Goal: Task Accomplishment & Management: Complete application form

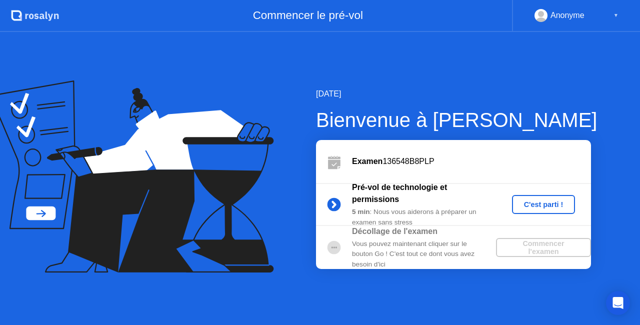
click at [461, 265] on div "Vous pouvez maintenant cliquer sur le bouton Go ! C'est tout ce dont vous avez …" at bounding box center [424, 254] width 144 height 30
click at [41, 214] on icon at bounding box center [127, 156] width 234 height 127
click at [30, 157] on icon at bounding box center [132, 176] width 284 height 192
click at [474, 162] on div "Examen 136548B8PLP" at bounding box center [471, 161] width 239 height 12
click at [541, 204] on div "C'est parti !" at bounding box center [543, 204] width 55 height 8
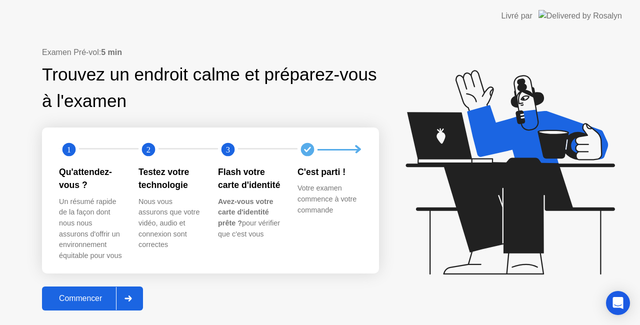
click at [237, 288] on div "Examen Pré-vol: 5 min Trouvez un endroit calme et préparez-vous à l'examen 1 2 …" at bounding box center [210, 177] width 337 height 263
click at [97, 297] on div "Commencer" at bounding box center [80, 298] width 71 height 9
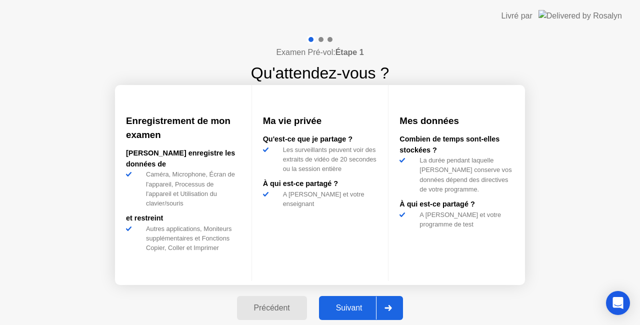
click at [340, 303] on div "Suivant" at bounding box center [349, 307] width 54 height 9
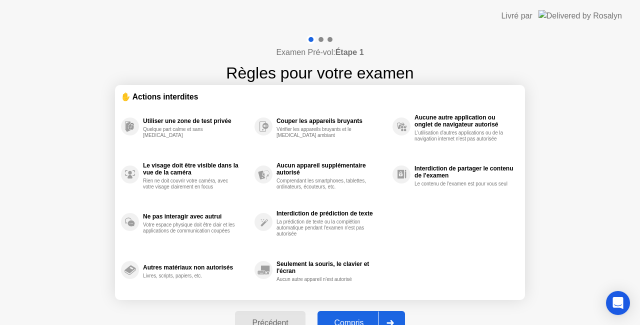
click at [365, 319] on div "Compris" at bounding box center [348, 322] width 57 height 9
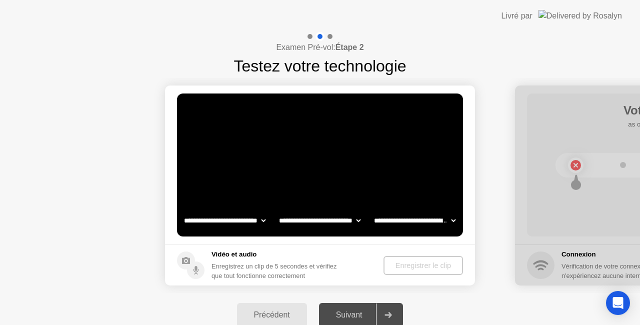
select select "**********"
select select "*******"
click at [356, 311] on div "Suivant" at bounding box center [349, 314] width 54 height 9
click at [405, 266] on div "Enregistrer le clip" at bounding box center [423, 265] width 71 height 8
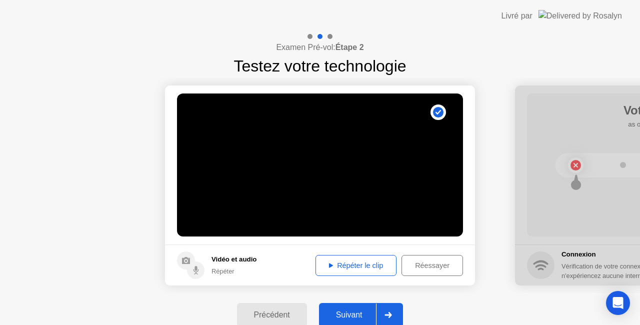
click at [360, 267] on div "Répéter le clip" at bounding box center [356, 265] width 74 height 8
click at [358, 315] on div "Suivant" at bounding box center [349, 314] width 54 height 9
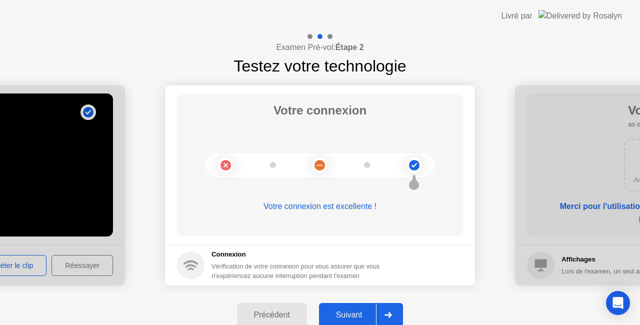
click at [358, 315] on div "Suivant" at bounding box center [349, 314] width 54 height 9
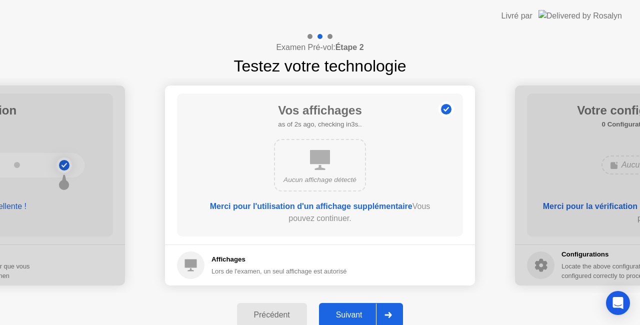
click at [358, 315] on div "Suivant" at bounding box center [349, 314] width 54 height 9
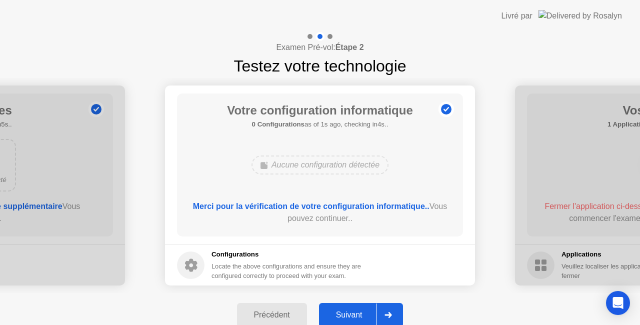
click at [358, 315] on div "Suivant" at bounding box center [349, 314] width 54 height 9
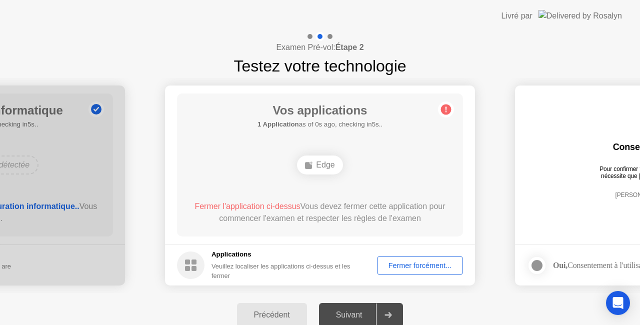
click at [405, 261] on div "Fermer forcément..." at bounding box center [419, 265] width 79 height 8
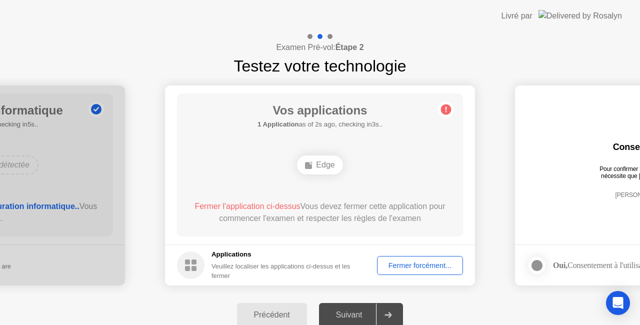
click at [414, 265] on div "Fermer forcément..." at bounding box center [419, 265] width 79 height 8
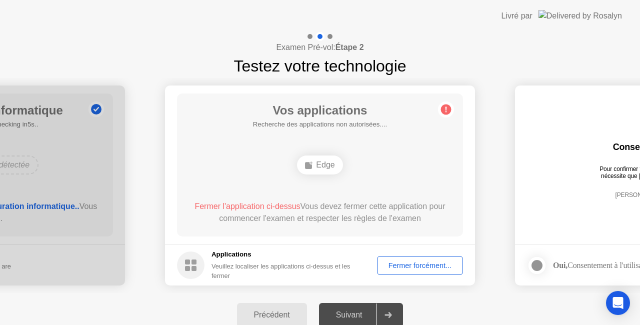
click at [394, 263] on div "Fermer forcément..." at bounding box center [419, 265] width 79 height 8
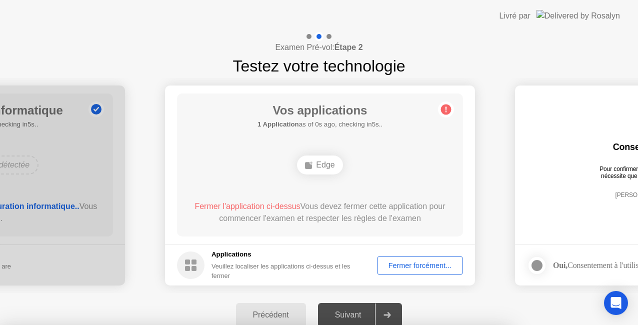
click at [401, 324] on div at bounding box center [319, 325] width 638 height 0
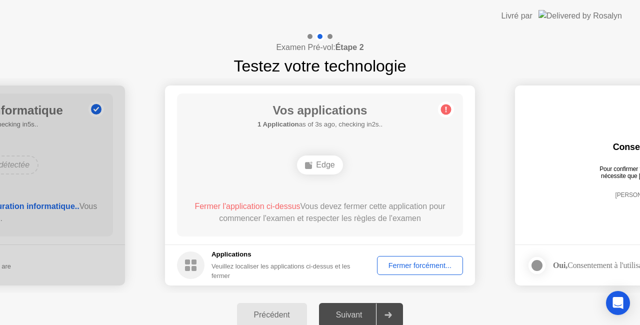
click at [404, 269] on div "Fermer forcément..." at bounding box center [419, 265] width 79 height 8
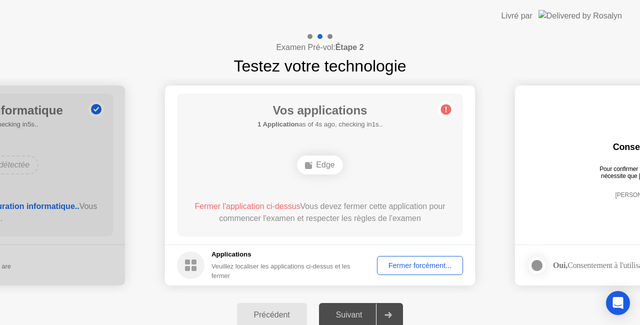
click at [424, 268] on div "Fermer forcément..." at bounding box center [419, 265] width 79 height 8
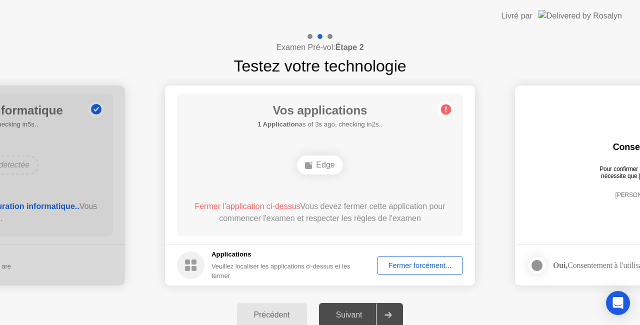
click at [401, 265] on div "Fermer forcément..." at bounding box center [419, 265] width 79 height 8
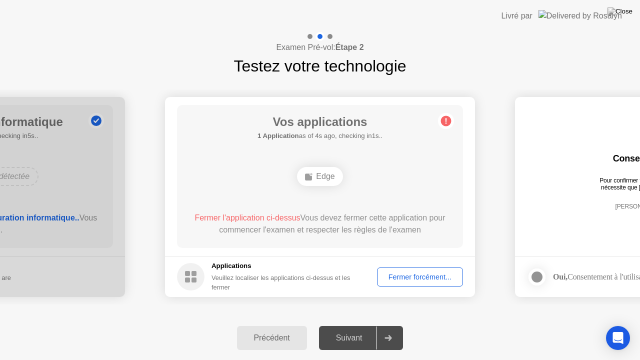
click at [412, 275] on div "Fermer forcément..." at bounding box center [419, 277] width 79 height 8
click at [410, 280] on div "Fermer forcément..." at bounding box center [419, 277] width 79 height 8
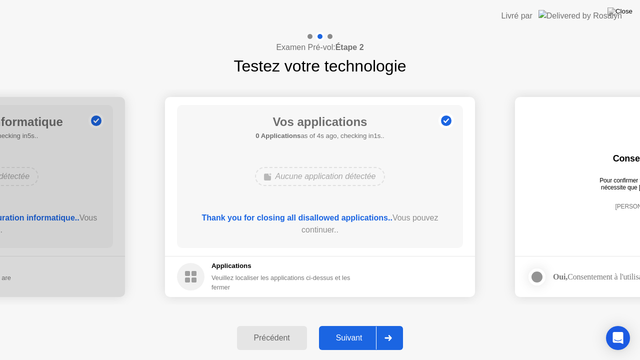
click at [346, 324] on div "Suivant" at bounding box center [349, 337] width 54 height 9
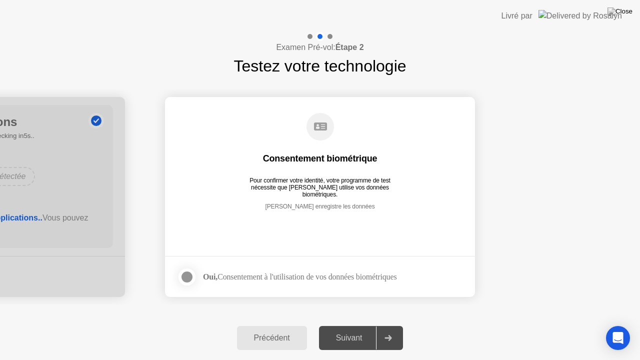
click at [234, 281] on div "Oui, Consentement à l'utilisation de vos données biométriques" at bounding box center [299, 276] width 193 height 9
click at [188, 273] on div at bounding box center [187, 277] width 12 height 12
click at [352, 324] on div "Suivant" at bounding box center [349, 337] width 54 height 9
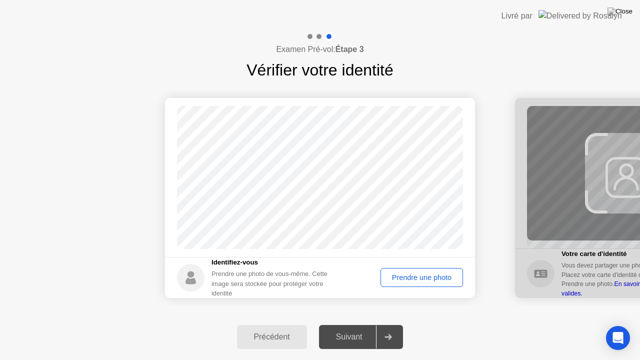
click at [417, 281] on div "Prendre une photo" at bounding box center [421, 277] width 75 height 8
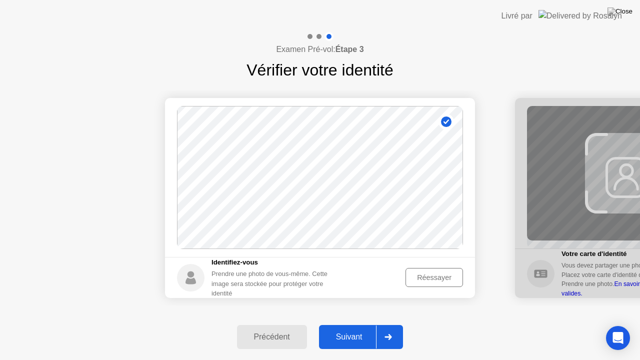
click at [349, 324] on div "Suivant" at bounding box center [349, 336] width 54 height 9
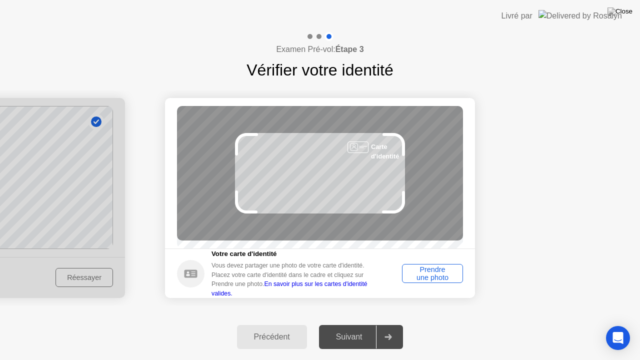
click at [427, 280] on div "Prendre une photo" at bounding box center [432, 273] width 54 height 16
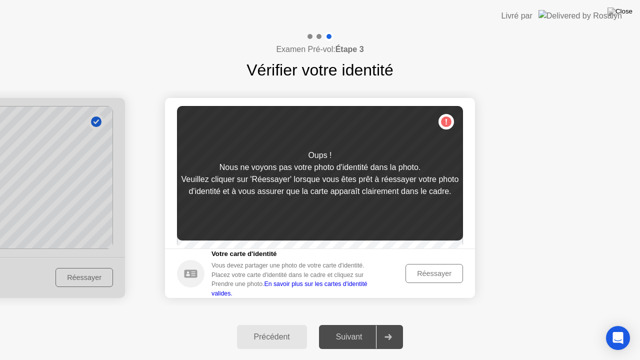
click at [427, 277] on div "Réessayer" at bounding box center [434, 273] width 50 height 8
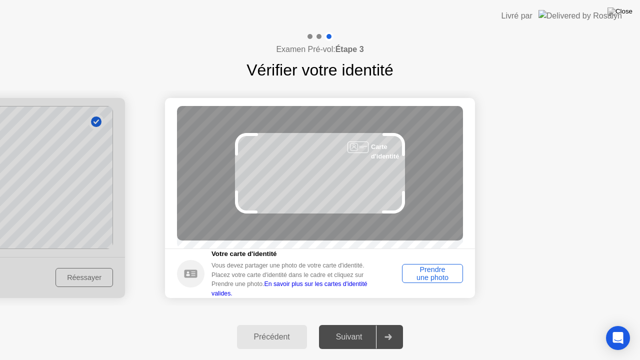
click at [427, 280] on div "Prendre une photo" at bounding box center [432, 273] width 54 height 16
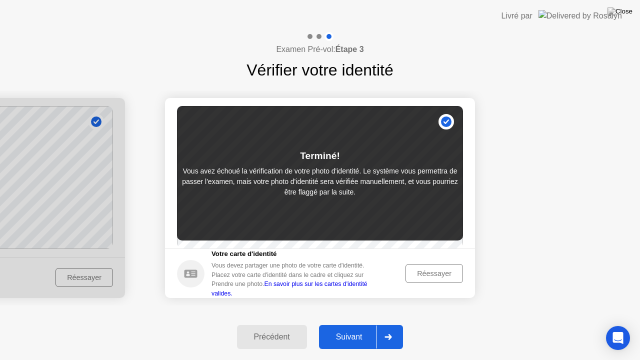
click at [365, 324] on div "Suivant" at bounding box center [349, 336] width 54 height 9
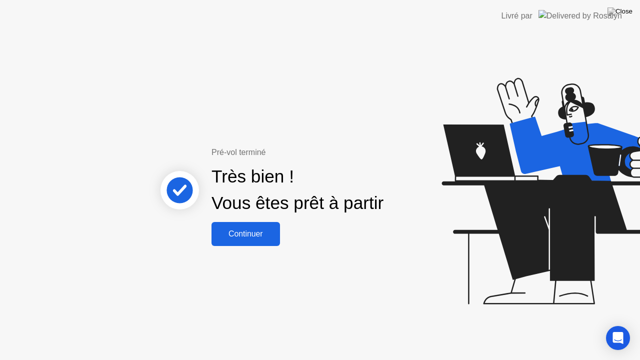
click at [264, 238] on div "Continuer" at bounding box center [245, 233] width 62 height 9
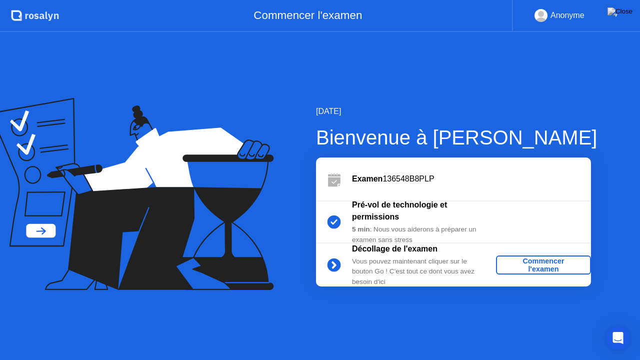
click at [521, 260] on div "Commencer l'examen" at bounding box center [543, 265] width 87 height 16
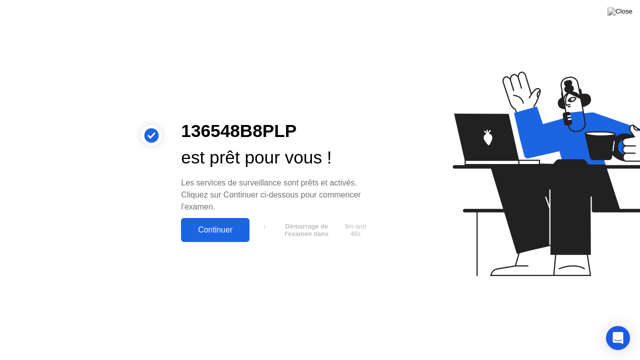
click at [204, 232] on div "Continuer" at bounding box center [215, 229] width 62 height 9
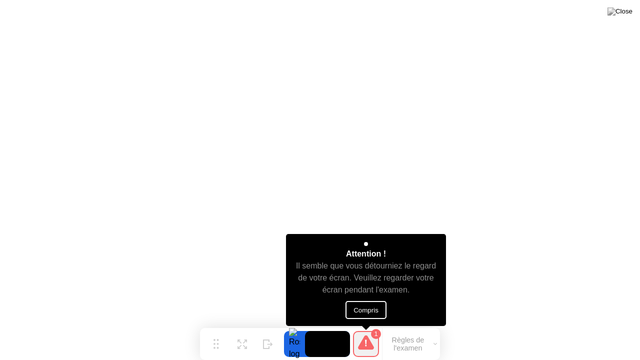
click at [378, 314] on button "Compris" at bounding box center [365, 310] width 41 height 18
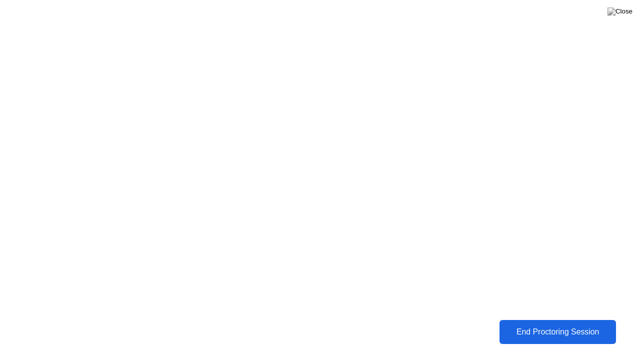
click at [544, 324] on div "End Proctoring Session" at bounding box center [557, 331] width 111 height 9
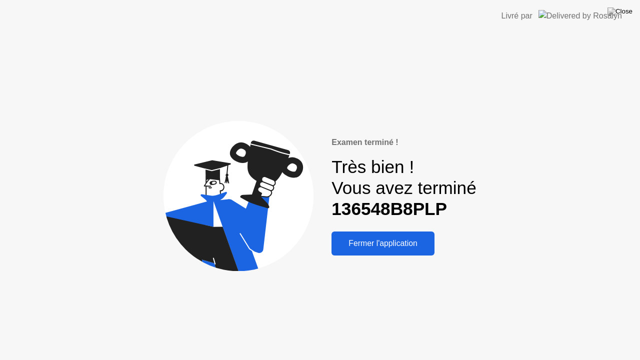
click at [401, 245] on div "Fermer l'application" at bounding box center [382, 243] width 97 height 9
